Goal: Task Accomplishment & Management: Manage account settings

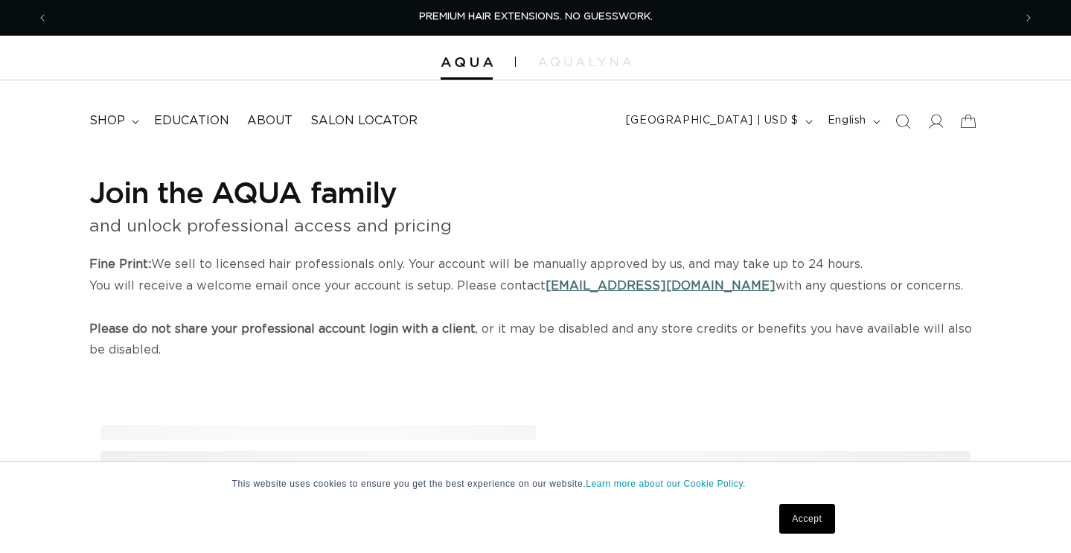
select select "US"
select select "[GEOGRAPHIC_DATA]"
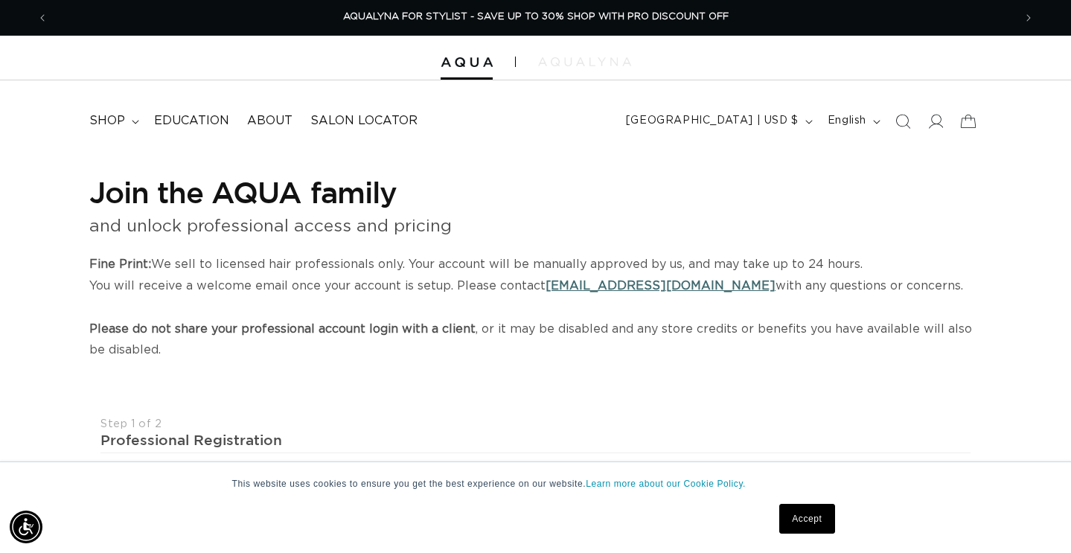
click at [561, 57] on img at bounding box center [584, 61] width 93 height 9
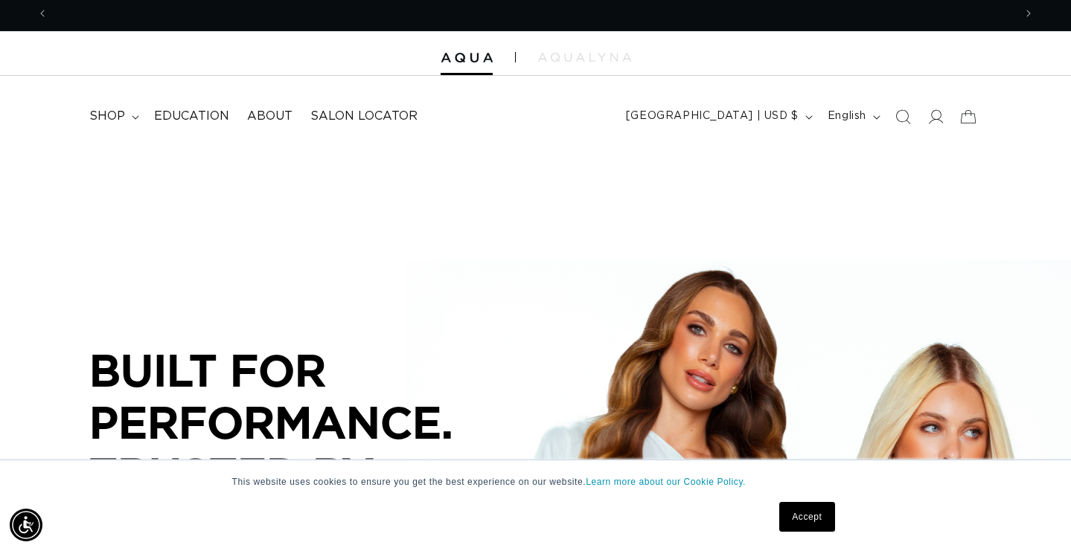
scroll to position [0, 965]
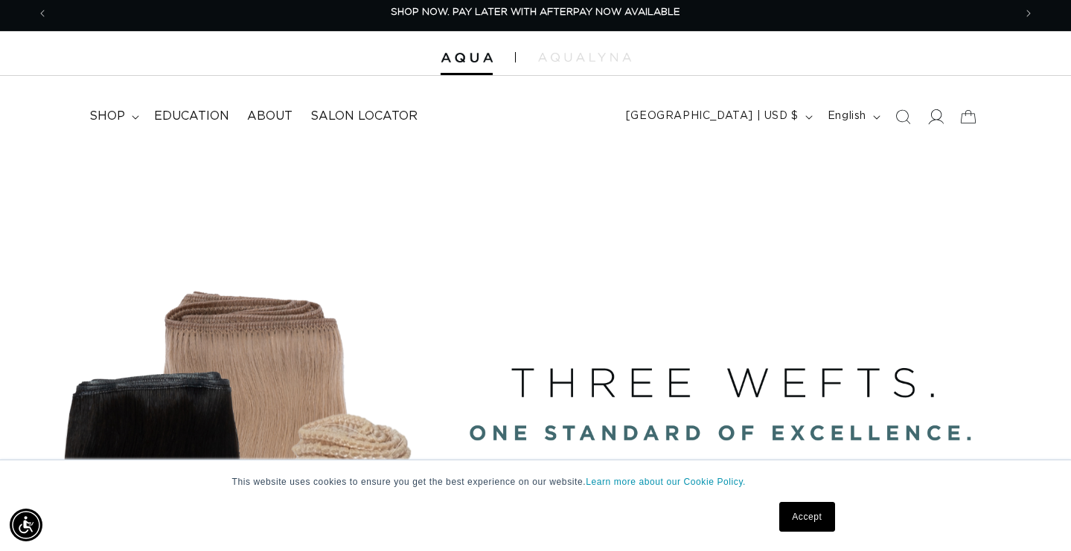
click at [931, 121] on icon at bounding box center [937, 116] width 16 height 15
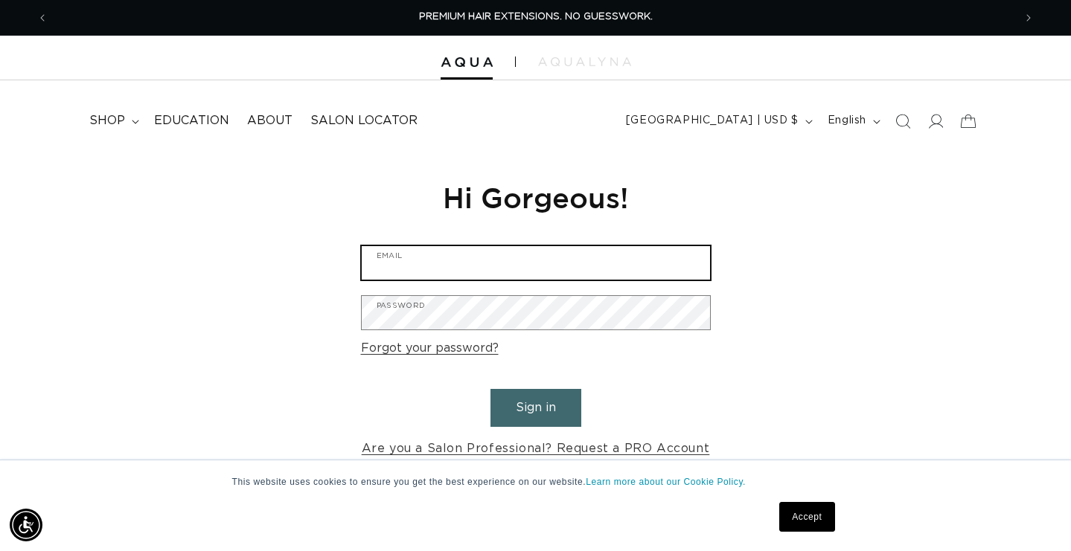
type input "kainglot29@aol.com"
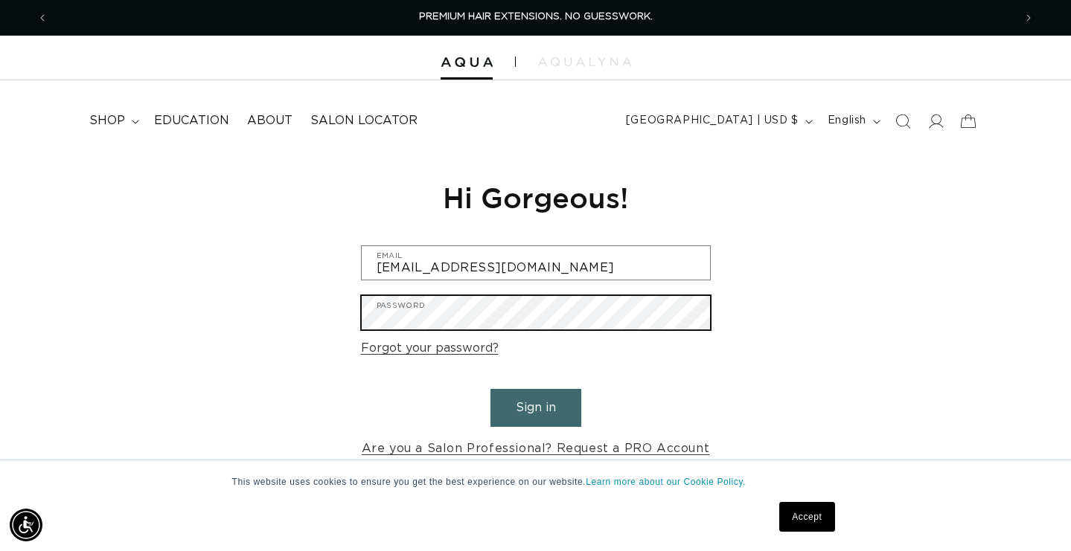
click at [535, 406] on button "Sign in" at bounding box center [535, 408] width 91 height 38
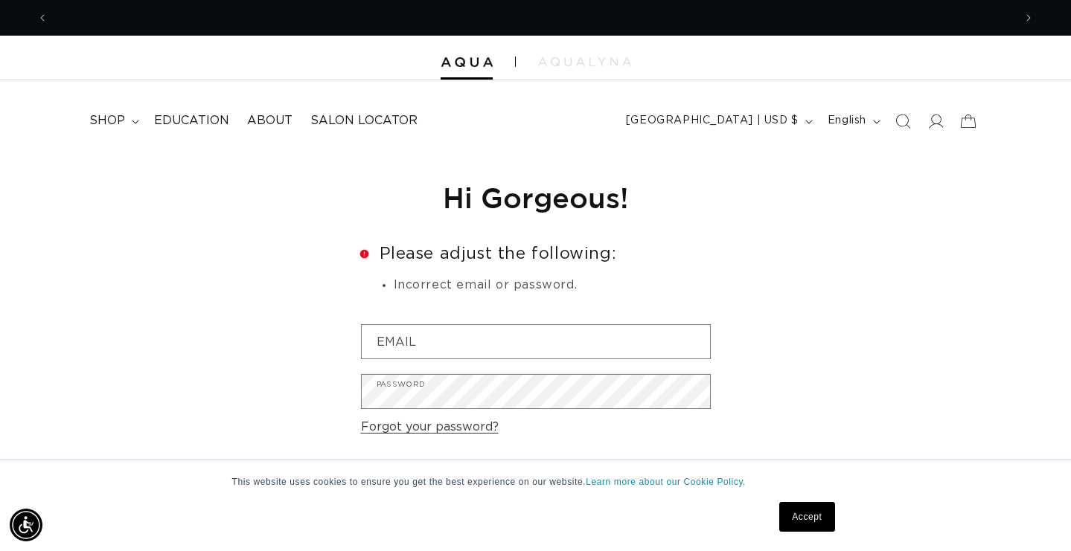
scroll to position [0, 965]
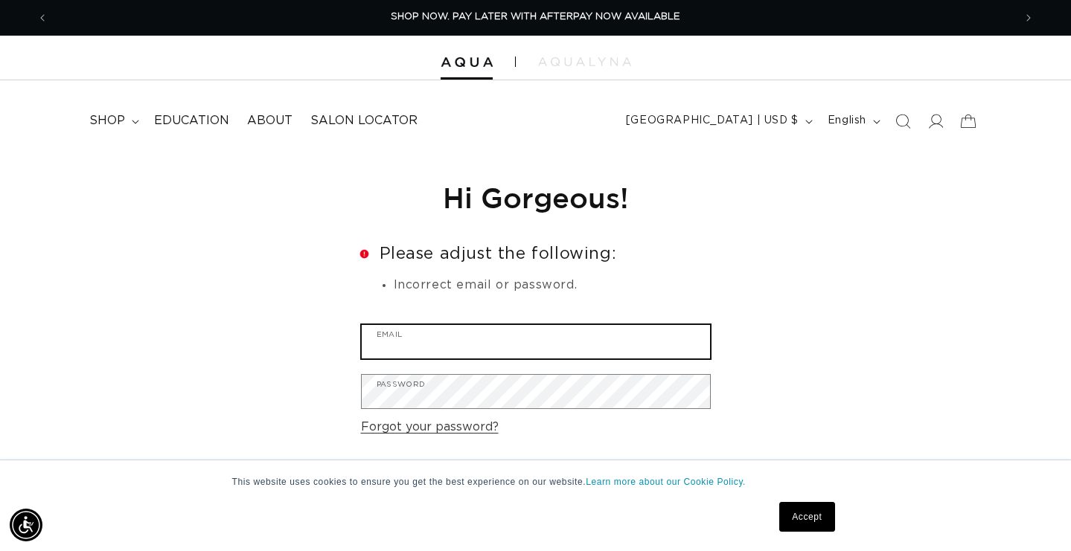
type input "kainglot@gmail.com"
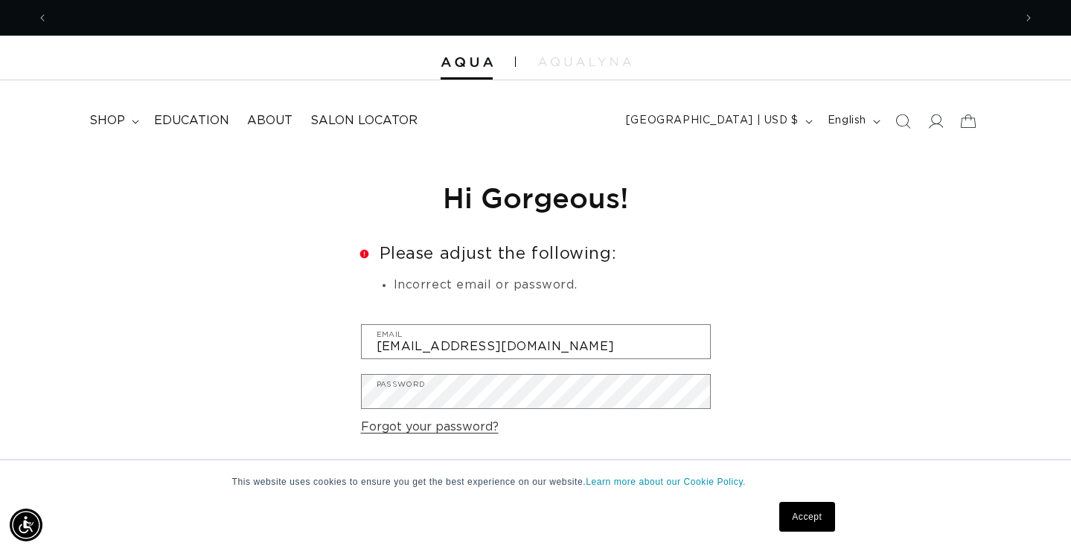
scroll to position [0, 0]
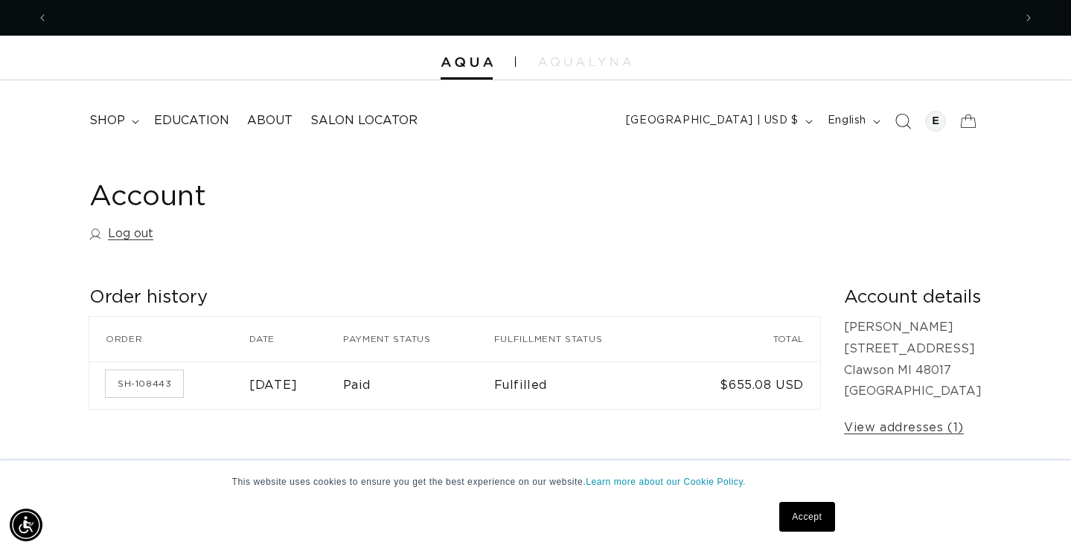
scroll to position [0, 1930]
click at [935, 119] on div at bounding box center [935, 121] width 21 height 21
click at [924, 126] on div at bounding box center [935, 120] width 29 height 29
click at [946, 126] on div at bounding box center [935, 120] width 29 height 29
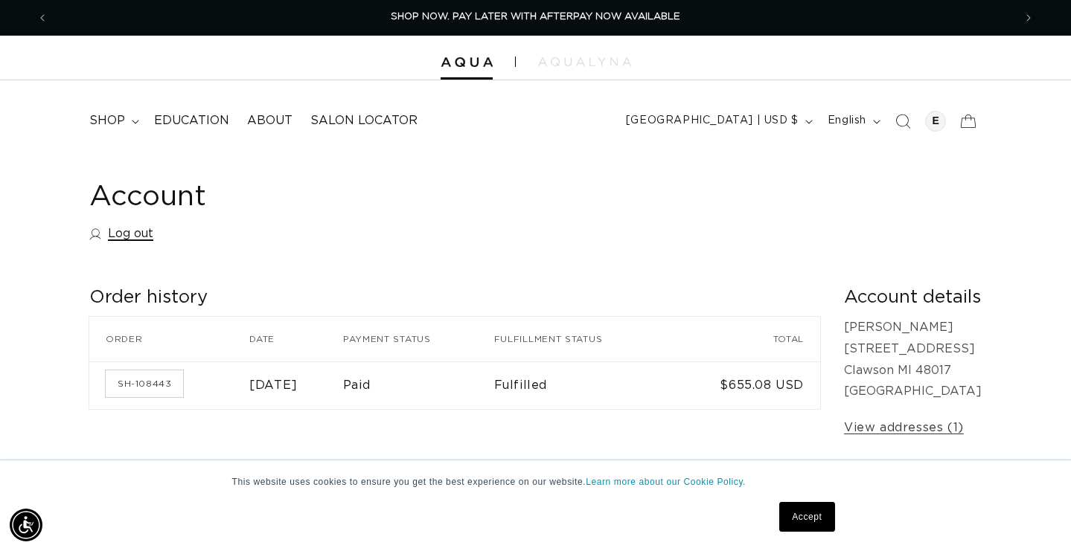
click at [144, 228] on link "Log out" at bounding box center [121, 234] width 64 height 22
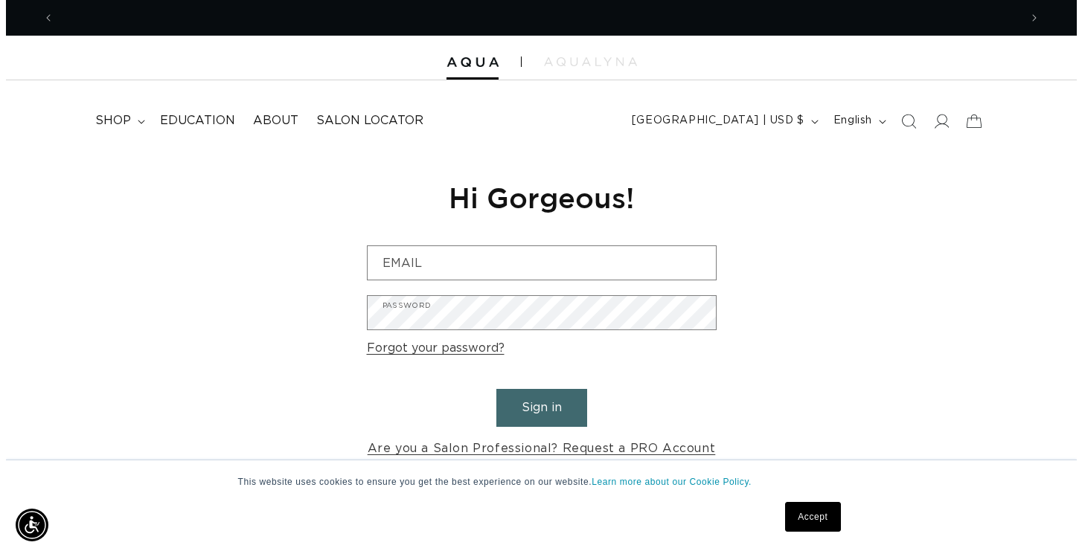
scroll to position [0, 965]
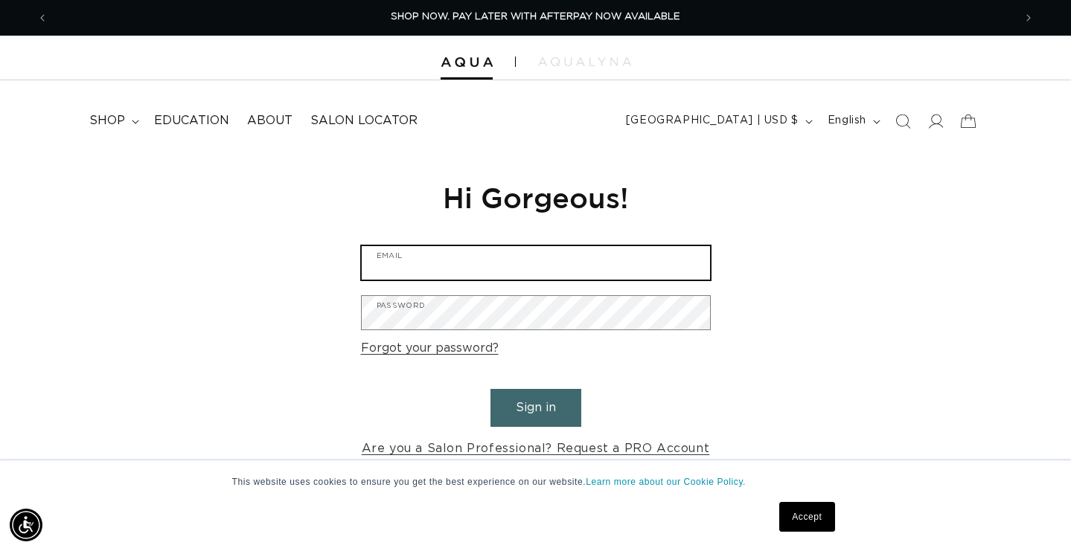
type input "[EMAIL_ADDRESS][DOMAIN_NAME]"
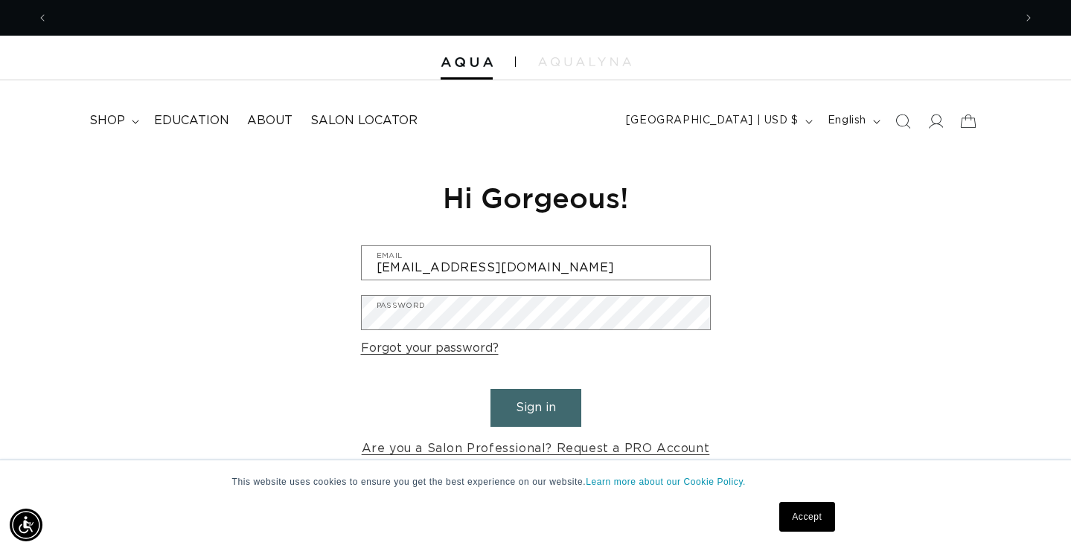
scroll to position [0, 0]
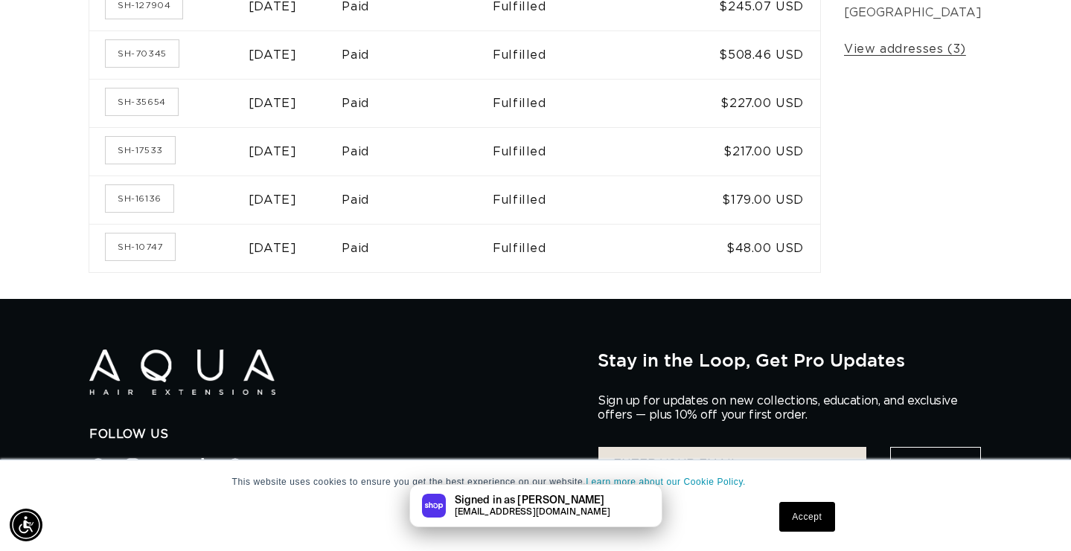
scroll to position [388, 0]
